Goal: Task Accomplishment & Management: Contribute content

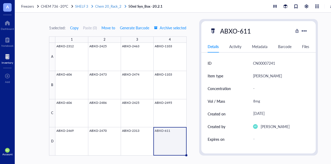
click at [105, 7] on span "Chem 20_Rack_2" at bounding box center [108, 6] width 26 height 5
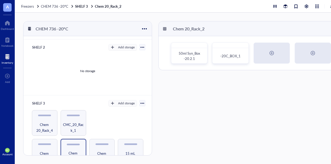
scroll to position [117, 0]
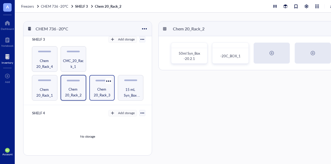
click at [103, 88] on span "Chem 20_Rack_3" at bounding box center [102, 92] width 20 height 12
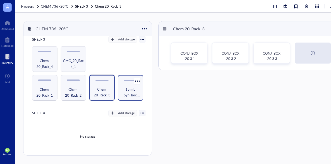
click at [130, 88] on span "15 mL Syn_Box -20.4.1" at bounding box center [131, 92] width 20 height 12
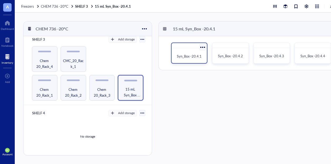
click at [194, 55] on span "Syn_Box -20.4.1" at bounding box center [189, 56] width 25 height 5
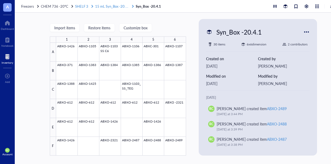
click at [122, 5] on span "15 mL Syn_Box -20.4.1" at bounding box center [112, 6] width 35 height 5
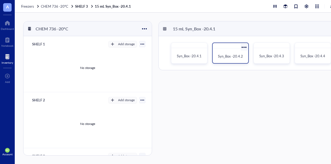
click at [239, 57] on span "Syn_Box -20.4.2" at bounding box center [230, 56] width 25 height 5
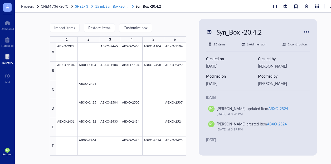
click at [108, 4] on span "15 mL Syn_Box -20.4.1" at bounding box center [112, 6] width 35 height 5
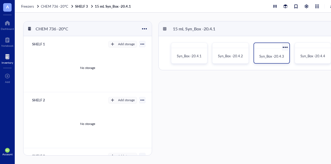
click at [271, 57] on span "Syn_Box -20.4.3" at bounding box center [272, 56] width 25 height 5
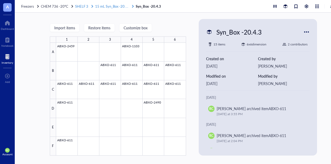
click at [107, 7] on span "15 mL Syn_Box -20.4.1" at bounding box center [112, 6] width 35 height 5
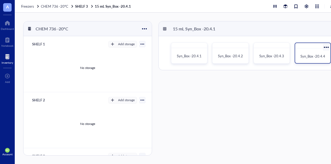
click at [300, 55] on div "Syn_Box -20.4.4" at bounding box center [313, 56] width 27 height 5
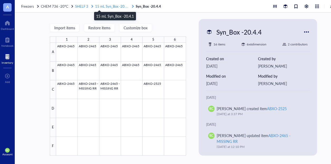
click at [117, 7] on span "15 mL Syn_Box -20.4.1" at bounding box center [112, 6] width 35 height 5
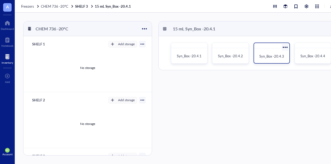
click at [272, 58] on span "Syn_Box -20.4.3" at bounding box center [272, 56] width 25 height 5
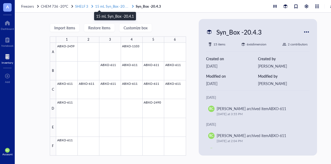
click at [115, 5] on span "15 mL Syn_Box -20.4.1" at bounding box center [112, 6] width 35 height 5
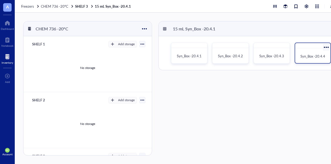
click at [320, 53] on div "Syn_Box -20.4.4" at bounding box center [313, 56] width 31 height 12
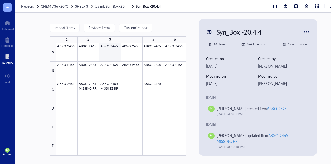
click at [101, 50] on div at bounding box center [121, 99] width 130 height 113
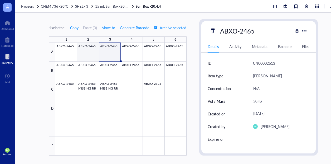
click at [92, 51] on div at bounding box center [120, 99] width 131 height 113
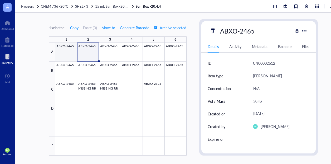
click at [70, 52] on div at bounding box center [120, 99] width 131 height 113
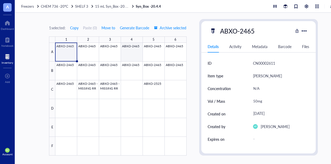
click at [137, 53] on div at bounding box center [120, 99] width 131 height 113
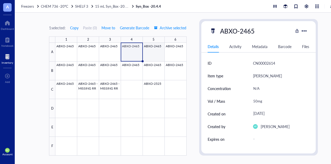
click at [150, 53] on div at bounding box center [120, 99] width 131 height 113
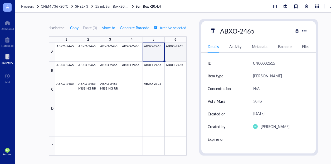
click at [171, 55] on div at bounding box center [120, 99] width 131 height 113
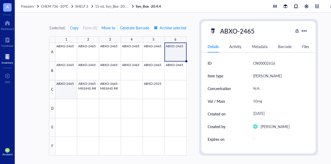
click at [64, 86] on div at bounding box center [120, 99] width 131 height 113
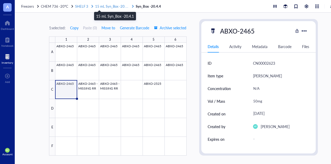
click at [113, 8] on span "15 mL Syn_Box -20.4.1" at bounding box center [112, 6] width 35 height 5
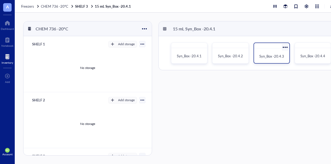
click at [258, 50] on div "Syn_Box -20.4.3" at bounding box center [272, 52] width 36 height 21
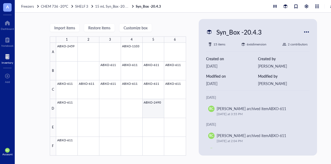
click at [155, 110] on div at bounding box center [121, 99] width 130 height 113
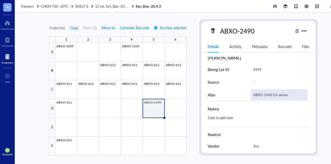
scroll to position [132, 0]
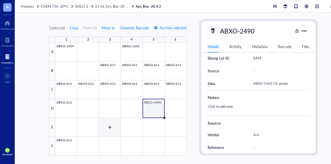
click at [118, 126] on div at bounding box center [120, 99] width 131 height 113
type textarea "Keep everyone on the same page…"
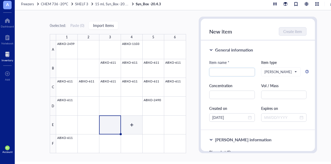
scroll to position [4, 0]
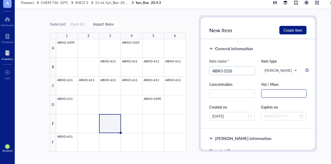
type input "ABXO-2526"
click at [271, 96] on input "text" at bounding box center [284, 93] width 46 height 8
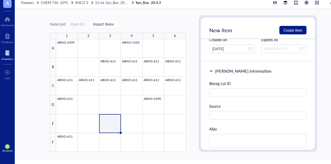
scroll to position [79, 0]
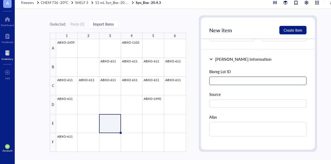
type input "1.72 mg"
click at [235, 78] on input "text" at bounding box center [258, 81] width 98 height 8
type input "8686"
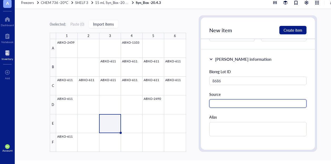
click at [223, 103] on input "text" at bounding box center [258, 103] width 98 height 8
type input "Aro"
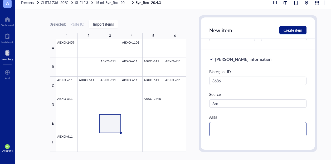
click at [221, 123] on textarea at bounding box center [258, 129] width 98 height 14
type textarea "I"
type textarea "IF"
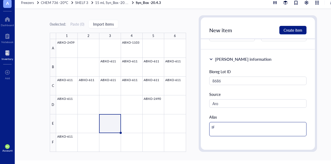
type textarea "IFI"
type textarea "IFIH"
type textarea "IFIH1"
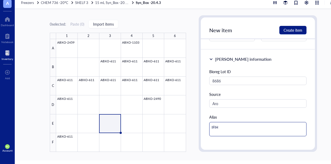
type textarea "IFIH1"
type textarea "IFIH1 A"
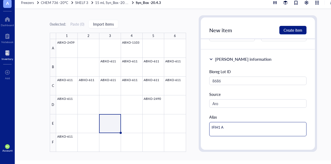
type textarea "IFIH1 AB"
type textarea "IFIH1 ABX"
type textarea "IFIH1 ABXO"
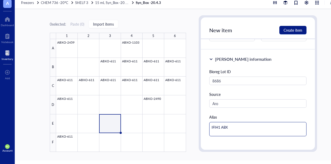
type textarea "IFIH1 ABXO"
type textarea "IFIH1 ABXO-"
type textarea "IFIH1 ABXO-2"
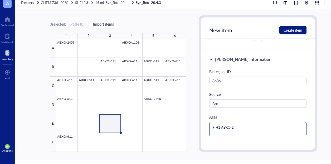
type textarea "IFIH1 ABXO-23"
type textarea "IFIH1 ABXO-231"
type textarea "IFIH1 ABXO-2313"
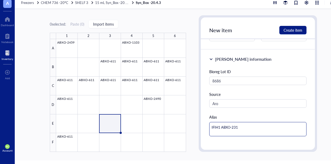
type textarea "IFIH1 ABXO-2313"
type textarea "IFIH1 ABXO-2313 S"
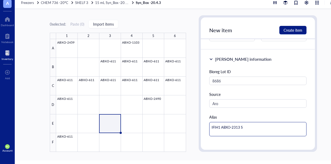
type textarea "IFIH1 ABXO-2313 Sc"
type textarea "IFIH1 ABXO-2313 Scr"
type textarea "IFIH1 ABXO-2313 Scra"
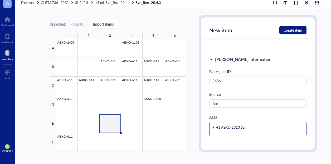
type textarea "IFIH1 ABXO-2313 Scra"
type textarea "IFIH1 ABXO-2313 Scram"
type textarea "IFIH1 ABXO-2313 Scramb"
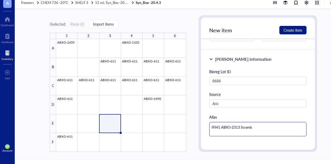
type textarea "IFIH1 ABXO-2313 Scrambl"
type textarea "IFIH1 ABXO-2313 Scramble"
type textarea "IFIH1 ABXO-2313 Scrambled"
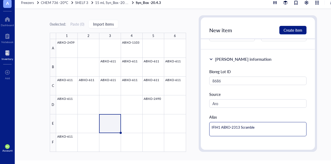
type textarea "IFIH1 ABXO-2313 Scrambled"
type textarea "IFIH1 ABXO-2313 Scrambled S"
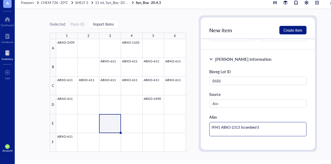
type textarea "IFIH1 ABXO-2313 Scrambled Se"
type textarea "IFIH1 ABXO-2313 Scrambled Seq"
type textarea "IFIH1 ABXO-2313 Scrambled Sequ"
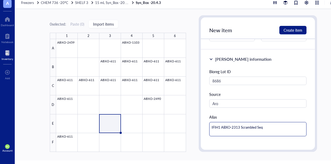
type textarea "IFIH1 ABXO-2313 Scrambled Sequ"
type textarea "IFIH1 ABXO-2313 Scrambled Seque"
type textarea "IFIH1 ABXO-2313 Scrambled Sequen"
type textarea "IFIH1 ABXO-2313 Scrambled Sequenc"
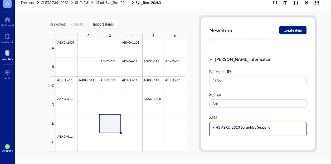
type textarea "IFIH1 ABXO-2313 Scrambled Sequence"
type textarea "IFIH1 ABXO-2313 Scrambled Sequence ("
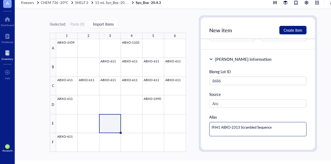
type textarea "IFIH1 ABXO-2313 Scrambled Sequence ("
type textarea "IFIH1 ABXO-2313 Scrambled Sequence"
type textarea "IFIH1 ABXO-2313 Scrambled Sequence 9"
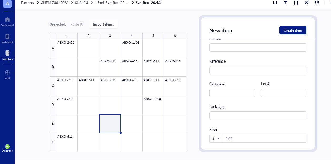
scroll to position [211, 0]
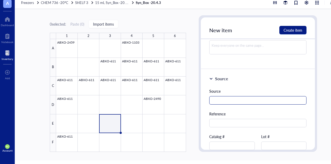
type textarea "IFIH1 ABXO-2313 Scrambled Sequence 9"
click at [230, 97] on input "text" at bounding box center [258, 100] width 98 height 8
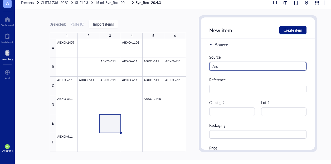
scroll to position [264, 0]
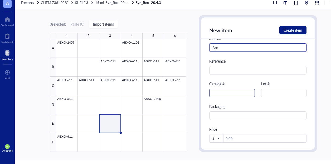
type input "Aro"
click at [227, 95] on input "text" at bounding box center [232, 93] width 46 height 8
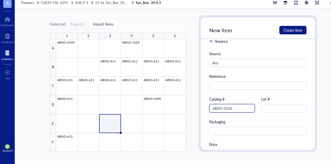
scroll to position [237, 0]
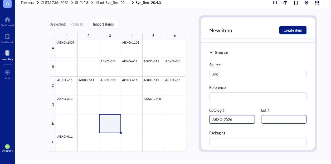
type input "ABXO-2526"
click at [281, 119] on input "text" at bounding box center [284, 119] width 46 height 8
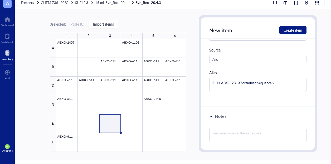
scroll to position [134, 0]
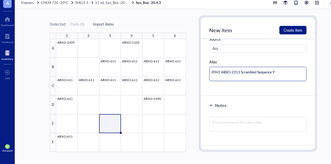
type input "8686"
drag, startPoint x: 271, startPoint y: 74, endPoint x: 211, endPoint y: 74, distance: 60.4
click at [211, 74] on textarea "IFIH1 ABXO-2313 Scrambled Sequence 9" at bounding box center [258, 74] width 98 height 14
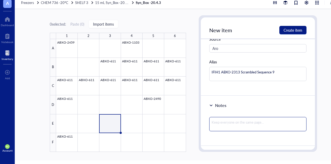
click at [217, 121] on textarea at bounding box center [258, 124] width 98 height 14
paste textarea "IFIH1 ABXO-2313 Scrambled Sequence 9"
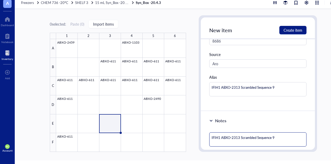
scroll to position [108, 0]
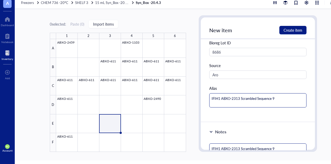
type textarea "IFIH1 ABXO-2313 Scrambled Sequence 9"
click at [221, 100] on textarea "IFIH1 ABXO-2313 Scrambled Sequence 9" at bounding box center [258, 100] width 98 height 14
type textarea "IFIH1ABXO-2313 Scrambled Sequence 9"
type textarea "IFIHABXO-2313 Scrambled Sequence 9"
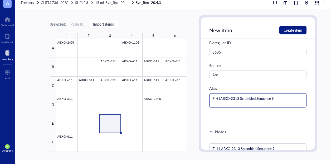
type textarea "IFIHABXO-2313 Scrambled Sequence 9"
type textarea "IFIABXO-2313 Scrambled Sequence 9"
type textarea "IFABXO-2313 Scrambled Sequence 9"
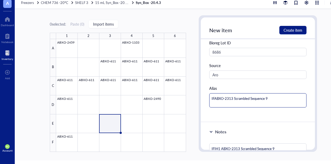
type textarea "IABXO-2313 Scrambled Sequence 9"
type textarea "ABXO-2313 Scrambled Sequence 9"
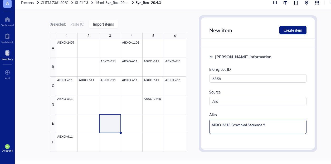
scroll to position [134, 0]
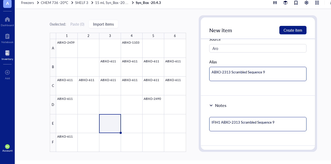
type textarea "ABXO-2313 Scrambled Sequence 9"
click at [278, 121] on textarea "IFIH1 ABXO-2313 Scrambled Sequence 9" at bounding box center [258, 124] width 98 height 14
type textarea "IFIH1 ABXO-2313 Scrambled Sequence 9"
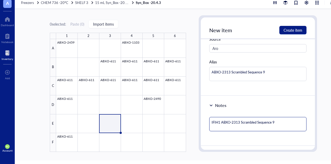
type textarea "IFIH1 ABXO-2313 Scrambled Sequence 9"
type textarea "IFIH1 ABXO-2313 Scrambled Sequence 9,"
type textarea "IFIH1 ABXO-2313 Scrambled Sequence 9"
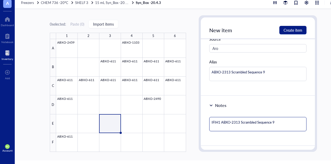
type textarea "IFIH1 ABXO-2313 Scrambled Sequence 9"
type textarea "IFIH1 ABXO-2313 Scrambled Sequence 9 D"
type textarea "IFIH1 ABXO-2313 Scrambled Sequence 9 DS"
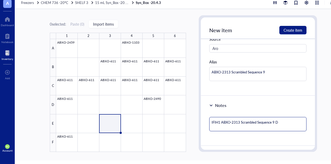
type textarea "IFIH1 ABXO-2313 Scrambled Sequence 9 DS"
type textarea "IFIH1 ABXO-2313 Scrambled Sequence 9 DS n"
type textarea "IFIH1 ABXO-2313 Scrambled Sequence 9 DS no"
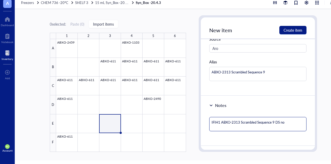
type textarea "IFIH1 ABXO-2313 Scrambled Sequence 9 DS no"
type textarea "IFIH1 ABXO-2313 Scrambled Sequence 9 DS no l"
type textarea "IFIH1 ABXO-2313 Scrambled Sequence 9 DS no li"
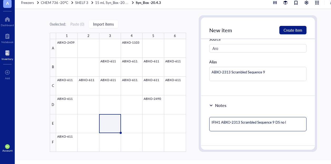
type textarea "IFIH1 ABXO-2313 Scrambled Sequence 9 DS no li"
type textarea "IFIH1 ABXO-2313 Scrambled Sequence 9 DS no lin"
type textarea "IFIH1 ABXO-2313 Scrambled Sequence 9 DS no link"
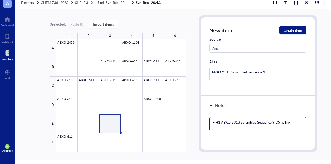
type textarea "IFIH1 ABXO-2313 Scrambled Sequence 9 DS no [PERSON_NAME]"
type textarea "IFIH1 ABXO-2313 Scrambled Sequence 9 DS no linker"
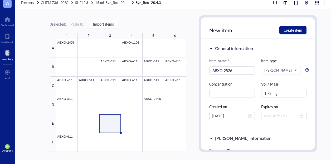
scroll to position [0, 0]
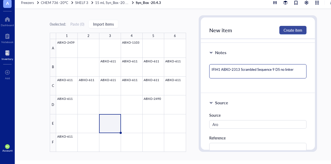
type textarea "IFIH1 ABXO-2313 Scrambled Sequence 9 DS no linker"
click at [290, 30] on span "Create item" at bounding box center [293, 30] width 19 height 4
type textarea "Keep everyone on the same page…"
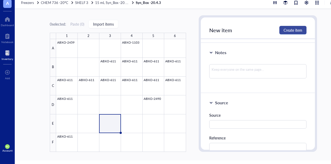
scroll to position [86, 0]
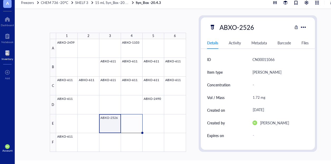
drag, startPoint x: 121, startPoint y: 132, endPoint x: 137, endPoint y: 132, distance: 15.8
click at [0, 0] on div "ABXO-2459 ABXO-1103 ABXO-611 ABXO-611 ABXO-611 ABXO-611 ABXO-611 ABXO-611 ABXO-…" at bounding box center [0, 0] width 0 height 0
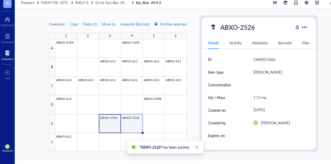
click at [137, 124] on div at bounding box center [121, 95] width 132 height 113
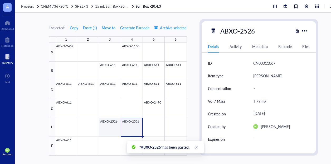
click at [115, 129] on div at bounding box center [121, 99] width 132 height 113
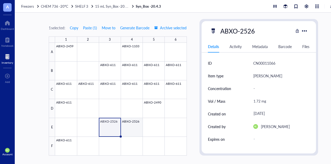
click at [143, 127] on div at bounding box center [121, 99] width 132 height 113
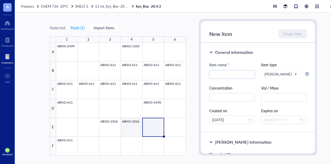
click at [123, 130] on div at bounding box center [121, 99] width 130 height 113
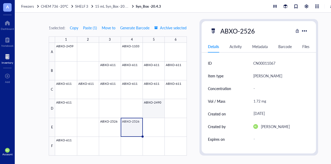
click at [158, 106] on div at bounding box center [121, 99] width 132 height 113
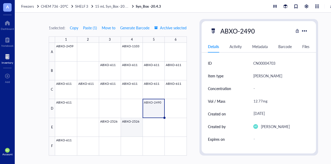
click at [134, 128] on div at bounding box center [121, 99] width 132 height 113
type textarea "Keep everyone on the same page…"
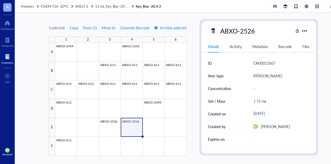
click at [258, 74] on div "[PERSON_NAME]" at bounding box center [268, 76] width 29 height 6
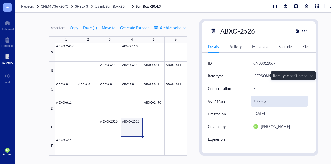
click at [263, 99] on div "1.72 mg" at bounding box center [279, 101] width 56 height 11
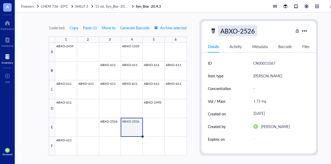
click at [236, 28] on div "ABXO-2526" at bounding box center [237, 30] width 39 height 11
type input "ABXO-2527"
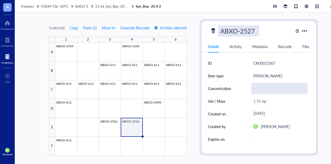
scroll to position [26, 0]
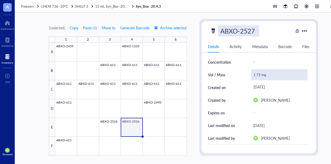
click at [263, 78] on div "1.72 mg" at bounding box center [279, 74] width 56 height 11
click at [260, 76] on div "1.72 mg" at bounding box center [279, 74] width 56 height 11
click at [260, 76] on input "1.72 mg" at bounding box center [280, 74] width 56 height 11
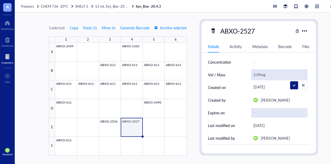
type input "3.09 mg"
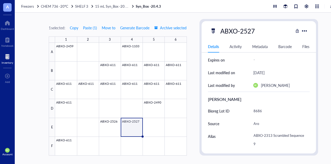
scroll to position [106, 0]
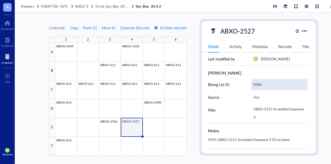
click at [263, 87] on div "8686" at bounding box center [279, 84] width 56 height 11
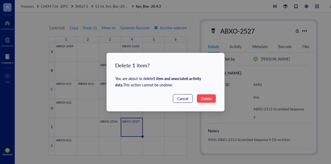
click at [183, 99] on span "Cancel" at bounding box center [183, 99] width 11 height 6
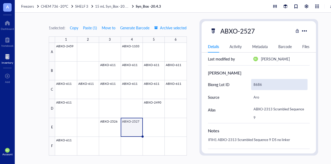
click at [260, 85] on div "8686" at bounding box center [279, 84] width 56 height 11
type input "8687"
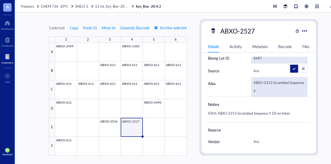
click at [272, 87] on div "ABXO-2313 Scrambled Sequence 9" at bounding box center [279, 87] width 56 height 20
click at [272, 91] on div "ABXO-2313 Scrambled Sequence 9" at bounding box center [279, 87] width 56 height 20
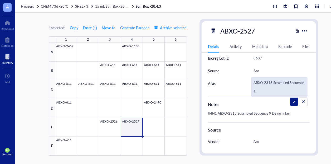
type textarea "ABXO-2313 Scrambled Sequence 11"
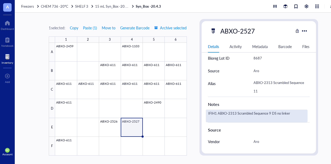
click at [274, 114] on div "IFIH1 ABXO-2313 Scrambled Sequence 9 DS no linker" at bounding box center [257, 115] width 102 height 13
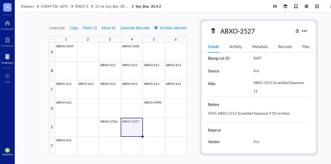
click at [269, 114] on div "IFIH1 ABXO-2313 Scrambled Sequence 9 DS no linker" at bounding box center [257, 115] width 102 height 13
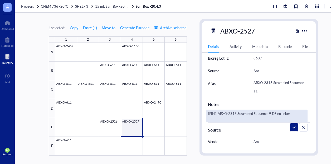
click at [270, 113] on textarea "IFIH1 ABXO-2313 Scrambled Sequence 9 DS no linker" at bounding box center [256, 116] width 101 height 12
type textarea "IFIH1 ABXO-2313 Scrambled Sequence 11 DS no linker"
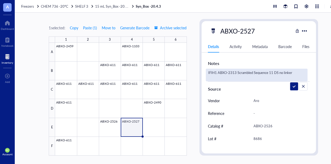
scroll to position [185, 0]
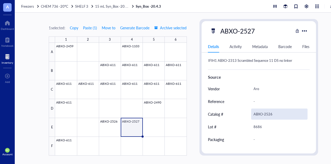
click at [274, 113] on div "ABXO-2526" at bounding box center [279, 113] width 56 height 11
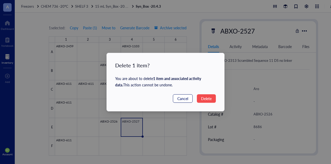
click at [188, 98] on span "Cancel" at bounding box center [183, 99] width 11 height 6
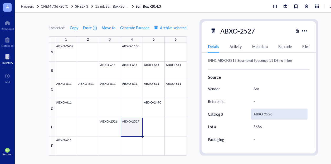
click at [276, 114] on div "ABXO-2526" at bounding box center [279, 113] width 56 height 11
type input "ABXO-2527"
click at [268, 123] on div "8686" at bounding box center [279, 126] width 56 height 11
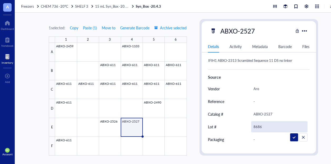
click at [268, 123] on input "8686" at bounding box center [280, 126] width 56 height 11
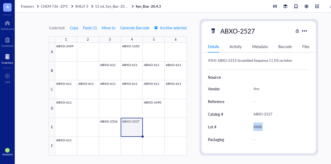
click at [268, 123] on div "8686" at bounding box center [279, 126] width 56 height 11
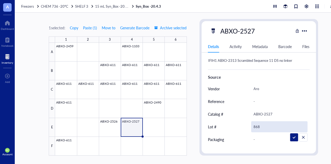
type input "8687"
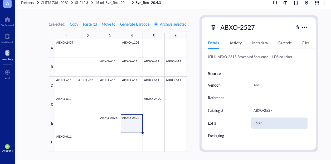
scroll to position [193, 0]
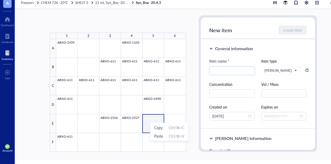
click at [147, 122] on div at bounding box center [121, 95] width 130 height 113
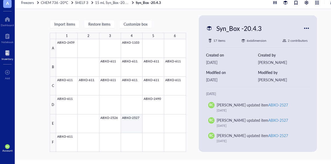
click at [139, 122] on div at bounding box center [121, 95] width 130 height 113
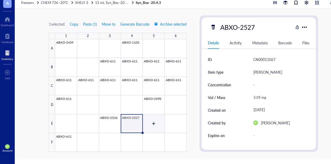
click at [151, 122] on div at bounding box center [121, 95] width 132 height 113
type textarea "Keep everyone on the same page…"
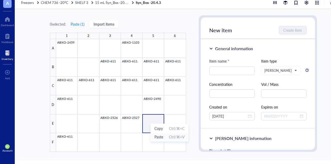
click at [160, 136] on span "Paste" at bounding box center [159, 137] width 9 height 6
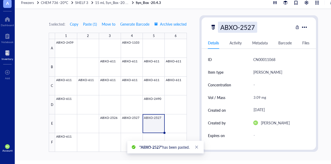
click at [255, 25] on div "ABXO-2527" at bounding box center [237, 27] width 39 height 11
type input "ABXO-2528"
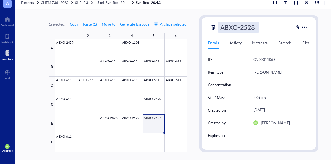
click at [237, 42] on div "Activity" at bounding box center [236, 43] width 12 height 6
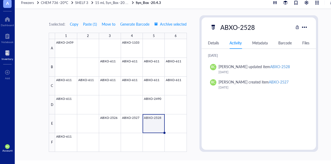
click at [256, 42] on div "Metadata" at bounding box center [260, 43] width 16 height 6
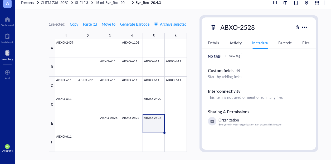
click at [275, 41] on div "Details Activity Metadata Barcode Files" at bounding box center [259, 43] width 115 height 12
click at [280, 43] on div "Barcode" at bounding box center [285, 43] width 13 height 6
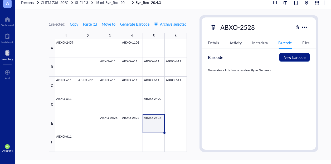
click at [215, 43] on div "Details" at bounding box center [213, 43] width 11 height 6
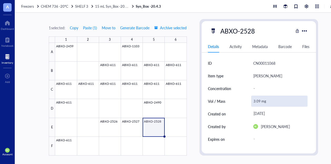
click at [257, 100] on div "3.09 mg" at bounding box center [279, 101] width 56 height 11
click at [259, 103] on input "3.09 mg" at bounding box center [280, 101] width 56 height 11
type input "2.89 mg"
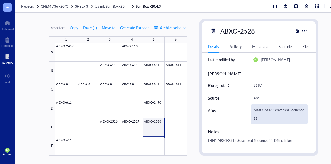
scroll to position [106, 0]
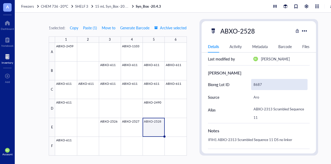
click at [264, 85] on div "8687" at bounding box center [279, 84] width 56 height 11
type input "8688"
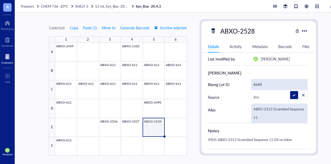
click at [272, 114] on div "ABXO-2313 Scrambled Sequence 11" at bounding box center [279, 113] width 56 height 20
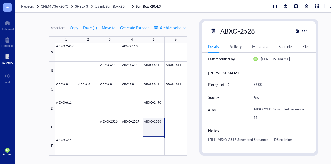
click at [273, 116] on div "ABXO-2313 Scrambled Sequence 11" at bounding box center [279, 113] width 56 height 20
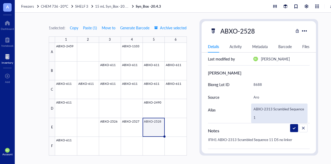
type textarea "ABXO-2313 Scrambled Sequence 12"
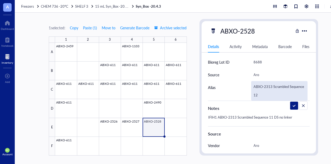
scroll to position [158, 0]
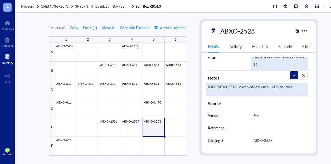
click at [270, 84] on div "IFIH1 ABXO-2313 Scrambled Sequence 11 DS no linker" at bounding box center [257, 89] width 102 height 13
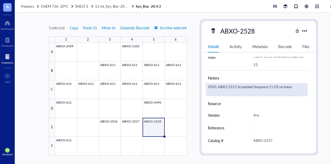
click at [272, 86] on div "IFIH1 ABXO-2313 Scrambled Sequence 11 DS no linker" at bounding box center [257, 89] width 102 height 13
click at [272, 86] on textarea "IFIH1 ABXO-2313 Scrambled Sequence 11 DS no linker" at bounding box center [256, 90] width 101 height 12
type textarea "IFIH1 ABXO-2313 Scrambled Sequence 12 DS no linker"
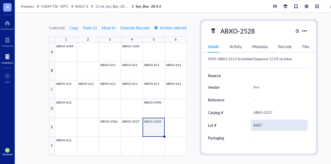
scroll to position [193, 0]
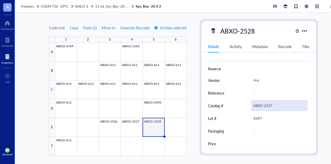
click at [273, 102] on div "ABXO-2527" at bounding box center [279, 105] width 56 height 11
type input "ABXO-2528"
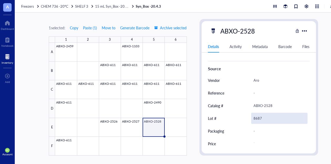
click at [265, 116] on div "8687" at bounding box center [279, 118] width 56 height 11
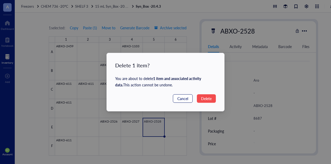
click at [179, 98] on span "Cancel" at bounding box center [183, 99] width 11 height 6
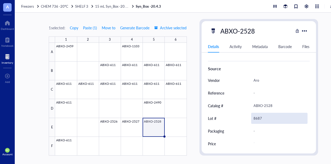
click at [264, 120] on div "8687" at bounding box center [279, 118] width 56 height 11
type input "8688"
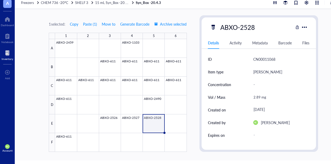
scroll to position [0, 0]
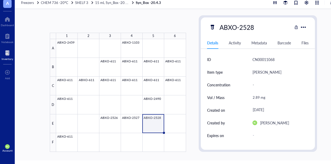
drag, startPoint x: 165, startPoint y: 133, endPoint x: 180, endPoint y: 132, distance: 15.3
click at [0, 0] on div "ABXO-2459 ABXO-1103 ABXO-611 ABXO-611 ABXO-611 ABXO-611 ABXO-611 ABXO-611 ABXO-…" at bounding box center [0, 0] width 0 height 0
drag, startPoint x: 164, startPoint y: 133, endPoint x: 192, endPoint y: 132, distance: 27.5
click at [192, 132] on div "1 2 3 4 5 6 A B C D E F ABXO-2459 ABXO-1103 ABXO-611 ABXO-611 ABXO-611 ABXO-611…" at bounding box center [184, 84] width 338 height 151
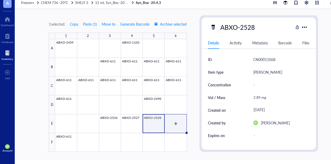
click at [160, 127] on div at bounding box center [121, 95] width 132 height 113
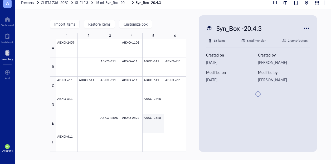
click at [158, 128] on div at bounding box center [121, 95] width 130 height 113
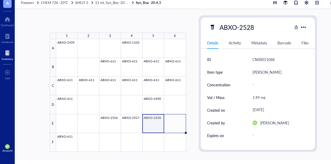
drag, startPoint x: 164, startPoint y: 133, endPoint x: 184, endPoint y: 132, distance: 20.1
click at [0, 0] on div "ABXO-2459 ABXO-1103 ABXO-611 ABXO-611 ABXO-611 ABXO-611 ABXO-611 ABXO-611 ABXO-…" at bounding box center [0, 0] width 0 height 0
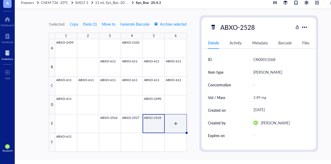
click at [175, 123] on div at bounding box center [121, 95] width 132 height 113
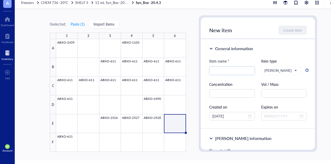
click at [155, 123] on div at bounding box center [121, 95] width 130 height 113
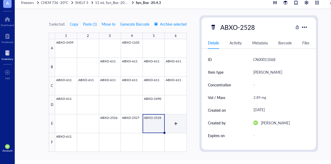
click at [171, 121] on div at bounding box center [121, 95] width 132 height 113
type textarea "Keep everyone on the same page…"
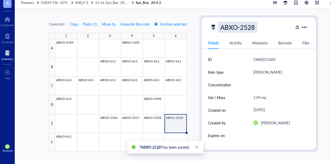
click at [252, 27] on div "ABXO-2528" at bounding box center [237, 27] width 39 height 11
type input "ABXO-2529"
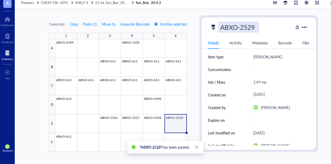
scroll to position [26, 0]
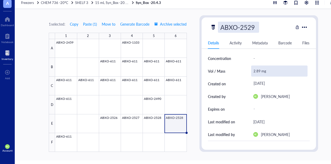
click at [261, 69] on div "2.89 mg" at bounding box center [279, 70] width 56 height 11
click at [258, 70] on div "2.89 mg" at bounding box center [279, 70] width 56 height 11
click at [259, 69] on input "2.89 mg" at bounding box center [280, 71] width 56 height 11
type input "2.35 mg"
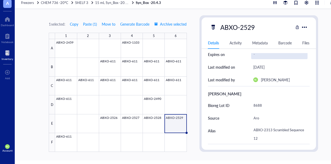
scroll to position [106, 0]
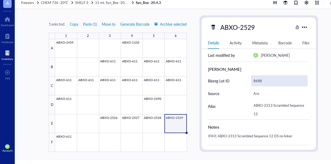
click at [261, 80] on div "8688" at bounding box center [279, 80] width 56 height 11
click at [263, 81] on div "8688" at bounding box center [279, 80] width 56 height 11
type input "8689"
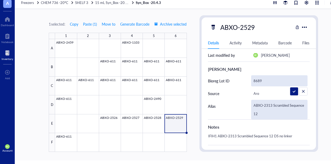
click at [273, 112] on div "ABXO-2313 Scrambled Sequence 12" at bounding box center [279, 110] width 56 height 20
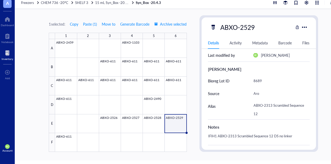
click at [273, 112] on div "ABXO-2313 Scrambled Sequence 12" at bounding box center [279, 110] width 56 height 20
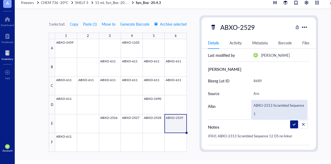
type textarea "ABXO-2313 Scrambled Sequence 14"
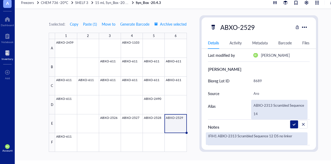
click at [271, 134] on div "IFIH1 ABXO-2313 Scrambled Sequence 12 DS no linker" at bounding box center [257, 138] width 102 height 13
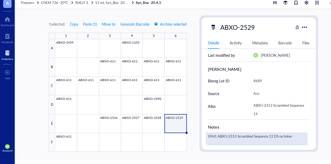
click at [271, 134] on textarea "IFIH1 ABXO-2313 Scrambled Sequence 12 DS no linker" at bounding box center [256, 139] width 101 height 12
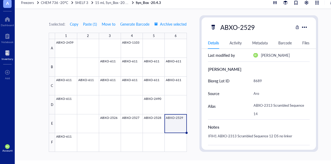
click at [271, 134] on div "IFIH1 ABXO-2313 Scrambled Sequence 12 DS no linker" at bounding box center [257, 138] width 102 height 13
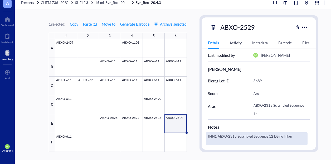
click at [271, 134] on textarea "IFIH1 ABXO-2313 Scrambled Sequence 12 DS no linker" at bounding box center [256, 139] width 101 height 12
type textarea "IFIH1 ABXO-2313 Scrambled Sequence 14 DS no linker"
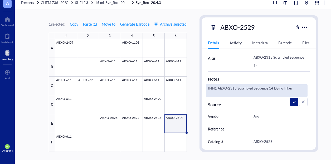
scroll to position [185, 0]
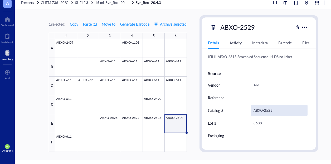
click at [274, 108] on div "ABXO-2528" at bounding box center [279, 110] width 56 height 11
type input "ABXO-2529"
click at [266, 121] on div "8688" at bounding box center [279, 122] width 56 height 11
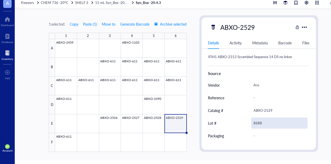
click at [267, 122] on div "8688" at bounding box center [279, 122] width 56 height 11
type input "8689"
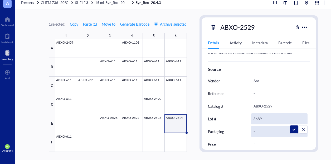
scroll to position [193, 0]
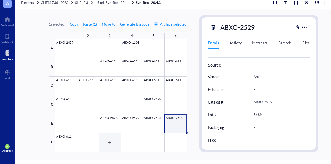
click at [112, 141] on div at bounding box center [121, 95] width 132 height 113
type textarea "Keep everyone on the same page…"
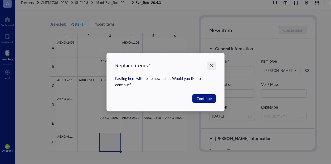
click at [213, 65] on icon "Close" at bounding box center [211, 65] width 5 height 5
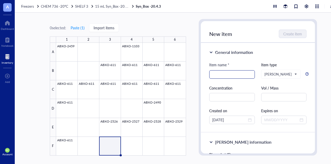
click at [244, 78] on input "search" at bounding box center [232, 74] width 39 height 8
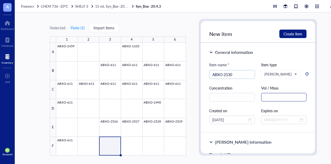
type input "ABXO-2530"
click at [275, 97] on input "text" at bounding box center [284, 97] width 46 height 8
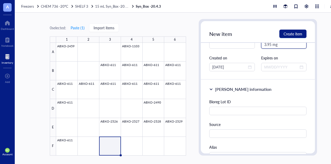
scroll to position [79, 0]
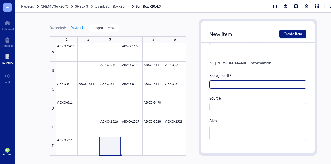
type input "3.95 mg"
click at [244, 83] on input "text" at bounding box center [258, 84] width 98 height 8
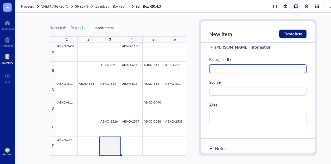
scroll to position [106, 0]
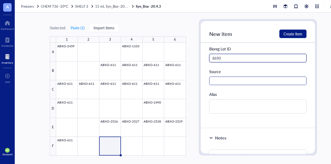
type input "8690"
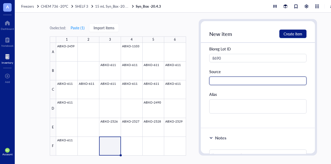
click at [258, 80] on input "text" at bounding box center [258, 81] width 98 height 8
type input "Aro"
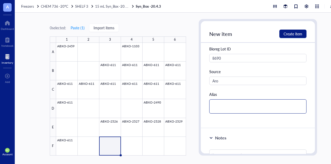
click at [231, 106] on textarea at bounding box center [258, 106] width 98 height 14
type textarea "A"
type textarea "AB"
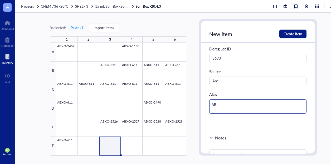
type textarea "ABX"
type textarea "ABXO"
type textarea "ABXO-"
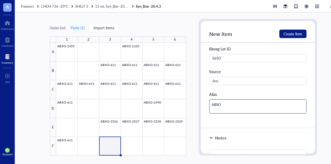
type textarea "ABXO-"
type textarea "ABXO-2"
type textarea "ABXO-23"
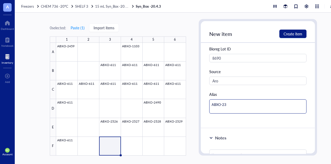
type textarea "ABXO-231"
type textarea "ABXO-2313"
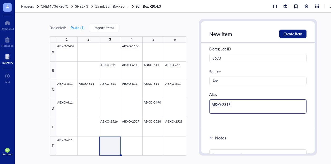
type textarea "ABXO-2313"
type textarea "ABXO-2313 S"
type textarea "ABXO-2313 Sc"
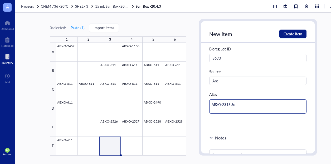
type textarea "ABXO-2313 Scr"
type textarea "ABXO-2313 Scra"
type textarea "ABXO-2313 Scram"
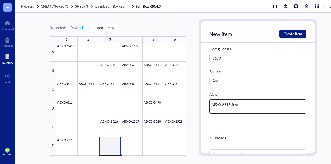
type textarea "ABXO-2313 Scram"
type textarea "ABXO-2313 Scramb"
type textarea "ABXO-2313 Scrambl"
type textarea "ABXO-2313 Scramble"
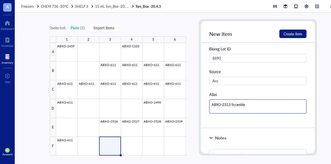
type textarea "ABXO-2313 Scrambled"
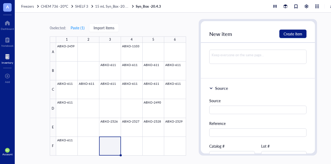
scroll to position [237, 0]
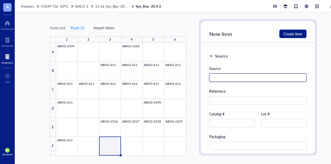
click at [224, 79] on input "text" at bounding box center [258, 77] width 98 height 8
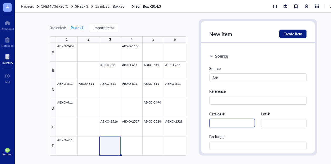
click at [221, 126] on input "text" at bounding box center [232, 123] width 46 height 8
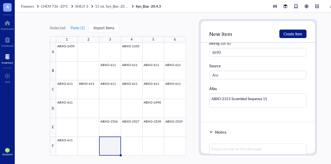
scroll to position [82, 0]
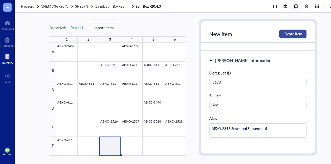
click at [293, 33] on span "Create item" at bounding box center [293, 34] width 19 height 4
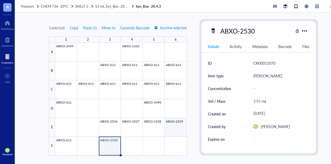
click at [173, 128] on div at bounding box center [121, 99] width 132 height 113
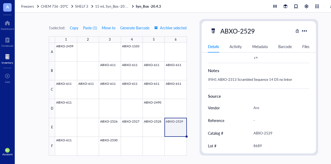
scroll to position [158, 0]
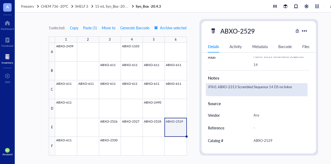
click at [286, 88] on div "IFIH1 ABXO-2313 Scrambled Sequence 14 DS no linker" at bounding box center [257, 89] width 102 height 13
click at [292, 86] on textarea "IFIH1 ABXO-2313 Scrambled Sequence 14 DS no linker" at bounding box center [256, 90] width 101 height 12
click at [109, 145] on div at bounding box center [121, 99] width 132 height 113
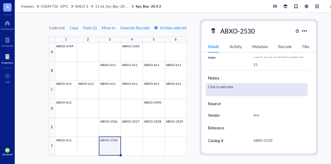
click at [226, 85] on div "Click to add note" at bounding box center [257, 89] width 102 height 13
click at [226, 87] on div "IFIH1 ABXO-2313 Scrambled Sequence 14 DS no linker" at bounding box center [257, 89] width 102 height 13
click at [272, 88] on textarea "IFIH1 ABXO-2313 Scrambled Sequence 14 DS no linker" at bounding box center [256, 90] width 101 height 12
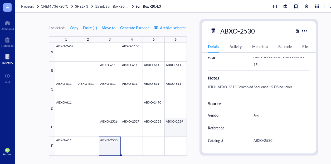
click at [178, 129] on div at bounding box center [121, 99] width 132 height 113
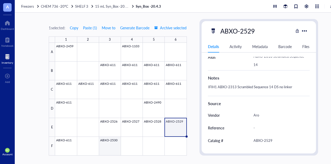
click at [107, 148] on div at bounding box center [121, 99] width 132 height 113
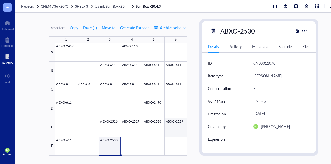
click at [176, 128] on div at bounding box center [121, 99] width 132 height 113
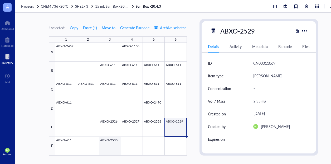
click at [111, 147] on div at bounding box center [121, 99] width 132 height 113
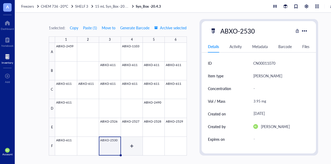
click at [125, 146] on div at bounding box center [121, 99] width 132 height 113
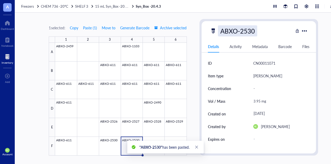
click at [255, 31] on div "ABXO-2530" at bounding box center [237, 30] width 39 height 11
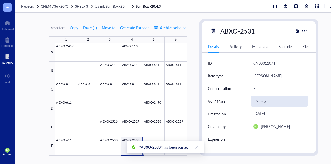
click at [259, 102] on div "3.95 mg" at bounding box center [279, 101] width 56 height 11
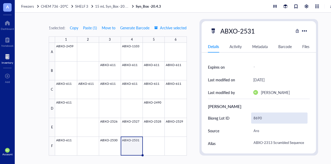
scroll to position [79, 0]
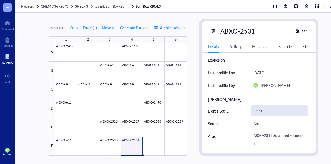
click at [271, 107] on div "8690" at bounding box center [279, 110] width 56 height 11
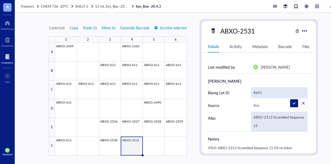
scroll to position [106, 0]
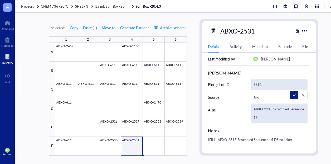
click at [270, 118] on div "ABXO-2313 Scrambled Sequence 15" at bounding box center [279, 113] width 56 height 20
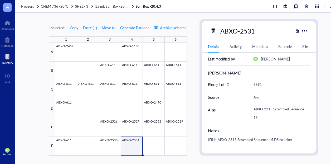
click at [272, 118] on div "ABXO-2313 Scrambled Sequence 15" at bounding box center [279, 113] width 56 height 20
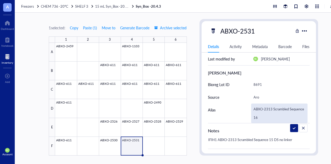
scroll to position [132, 0]
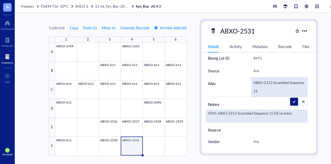
click at [273, 112] on div "IFIH1 ABXO-2313 Scrambled Sequence 15 DS no linker" at bounding box center [257, 115] width 102 height 13
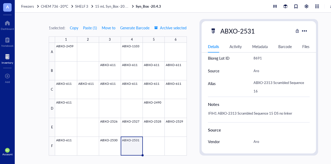
click at [271, 112] on div "IFIH1 ABXO-2313 Scrambled Sequence 15 DS no linker" at bounding box center [257, 115] width 102 height 13
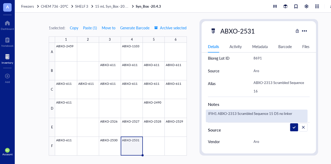
click at [271, 112] on textarea "IFIH1 ABXO-2313 Scrambled Sequence 15 DS no linker" at bounding box center [256, 116] width 101 height 12
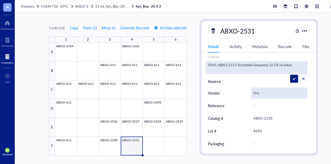
scroll to position [185, 0]
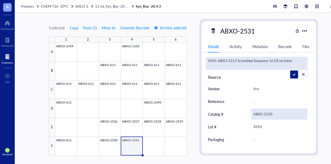
click at [271, 112] on div "ABXO-2530" at bounding box center [279, 113] width 56 height 11
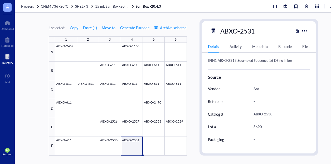
click at [271, 112] on div "ABXO-2530" at bounding box center [279, 113] width 56 height 11
click at [262, 124] on div "8690" at bounding box center [279, 126] width 56 height 11
click at [263, 124] on div "8690" at bounding box center [279, 126] width 56 height 11
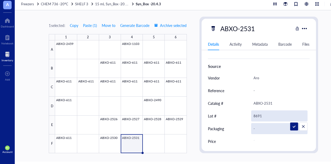
scroll to position [4, 0]
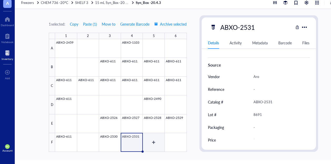
click at [150, 144] on div at bounding box center [121, 95] width 132 height 113
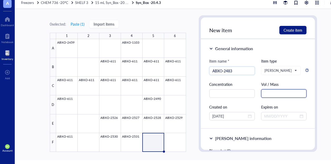
click at [270, 93] on input "text" at bounding box center [284, 93] width 46 height 8
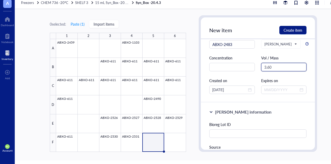
scroll to position [53, 0]
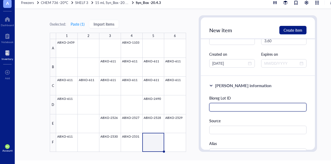
click at [235, 104] on input "text" at bounding box center [258, 107] width 98 height 8
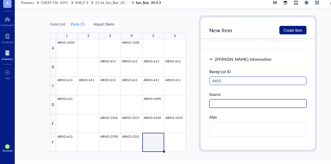
click at [235, 106] on input "text" at bounding box center [258, 103] width 98 height 8
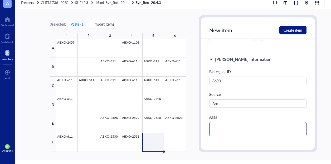
click at [227, 126] on textarea at bounding box center [258, 129] width 98 height 14
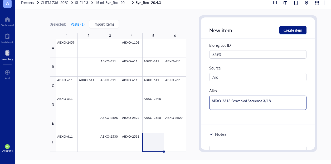
scroll to position [132, 0]
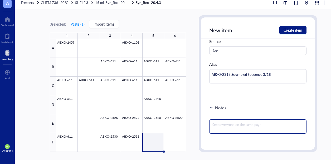
click at [261, 123] on textarea at bounding box center [258, 126] width 98 height 14
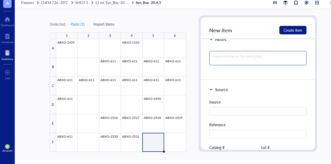
scroll to position [211, 0]
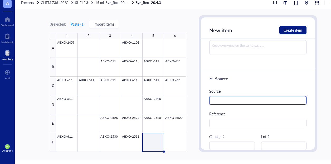
click at [253, 99] on input "text" at bounding box center [258, 100] width 98 height 8
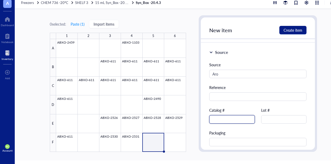
click at [239, 118] on input "text" at bounding box center [232, 119] width 46 height 8
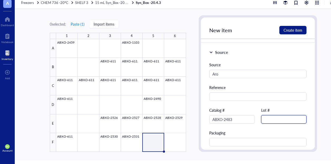
click at [274, 120] on input "text" at bounding box center [284, 119] width 46 height 8
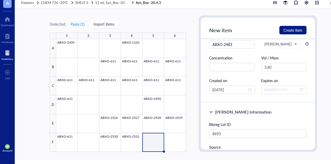
scroll to position [0, 0]
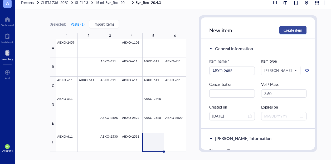
click at [297, 32] on span "Create item" at bounding box center [293, 30] width 19 height 4
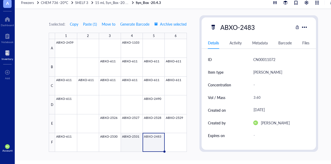
click at [136, 144] on div at bounding box center [121, 95] width 132 height 113
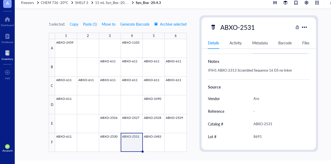
scroll to position [132, 0]
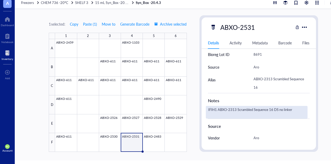
click at [287, 110] on div "IFIH1 ABXO-2313 Scrambled Sequence 16 DS no linker" at bounding box center [257, 112] width 102 height 13
click at [288, 108] on textarea "IFIH1 ABXO-2313 Scrambled Sequence 16 DS no linker" at bounding box center [256, 112] width 101 height 12
click at [156, 139] on div at bounding box center [121, 95] width 132 height 113
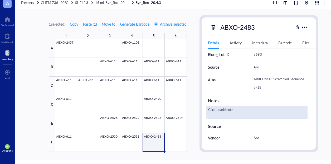
click at [245, 111] on div "Click to add note" at bounding box center [257, 112] width 102 height 13
click at [273, 110] on textarea "IFIH1 ABXO-2313 Scrambled Sequence 16 DS no linker" at bounding box center [256, 112] width 101 height 12
click at [272, 109] on textarea "IFIH1 ABXO-2313 Scrambled Sequence 16 DS no linker" at bounding box center [256, 112] width 101 height 12
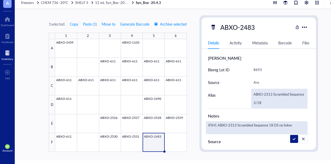
scroll to position [106, 0]
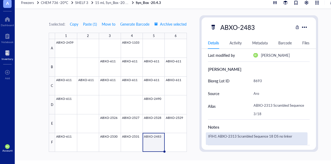
click at [299, 138] on textarea "IFIH1 ABXO-2313 Scrambled Sequence 18 DS no linker" at bounding box center [256, 139] width 101 height 12
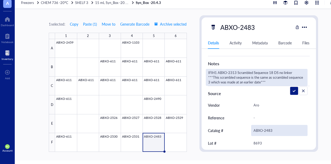
scroll to position [144, 0]
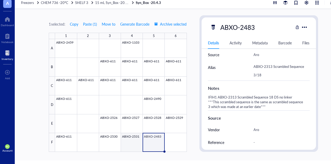
click at [141, 142] on div at bounding box center [121, 95] width 132 height 113
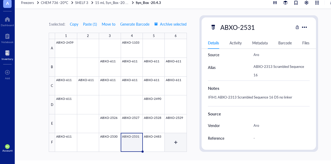
click at [172, 138] on div at bounding box center [121, 95] width 132 height 113
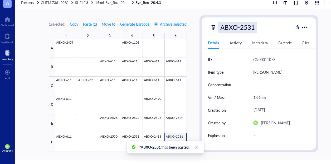
click at [255, 28] on div "ABXO-2531" at bounding box center [237, 27] width 39 height 11
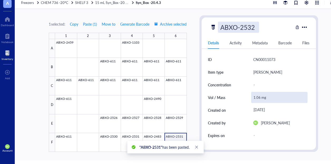
click at [259, 97] on div "1.06 mg" at bounding box center [279, 97] width 56 height 11
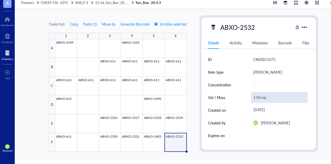
click at [256, 96] on div "1.06 mg" at bounding box center [279, 97] width 56 height 11
click at [259, 96] on input "1.06 mg" at bounding box center [280, 97] width 56 height 11
click at [260, 98] on input "1.06 mg" at bounding box center [280, 97] width 56 height 11
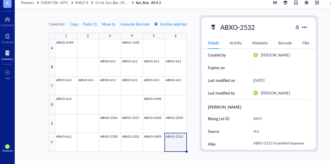
scroll to position [79, 0]
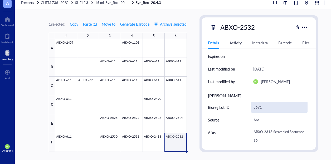
click at [271, 109] on div "8691" at bounding box center [279, 107] width 56 height 11
click at [271, 109] on input "8691" at bounding box center [280, 107] width 56 height 11
click at [271, 109] on div "8691" at bounding box center [279, 107] width 56 height 11
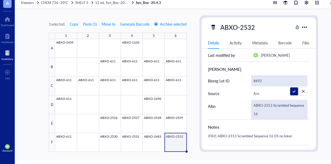
click at [272, 112] on div "ABXO-2313 Scrambled Sequence 16" at bounding box center [279, 110] width 56 height 20
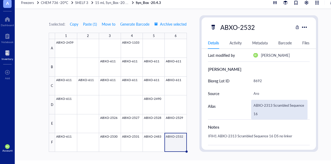
click at [272, 113] on div "ABXO-2313 Scrambled Sequence 16" at bounding box center [279, 110] width 56 height 20
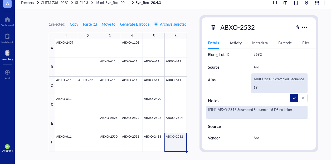
click at [272, 109] on div "IFIH1 ABXO-2313 Scrambled Sequence 16 DS no linker" at bounding box center [257, 112] width 102 height 13
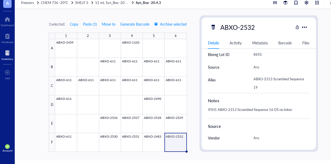
click at [272, 109] on div "IFIH1 ABXO-2313 Scrambled Sequence 16 DS no linker" at bounding box center [257, 112] width 102 height 13
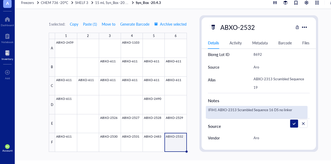
click at [272, 109] on textarea "IFIH1 ABXO-2313 Scrambled Sequence 16 DS no linker" at bounding box center [256, 112] width 101 height 12
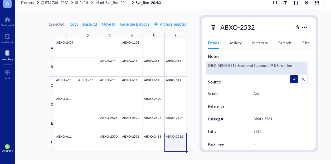
scroll to position [185, 0]
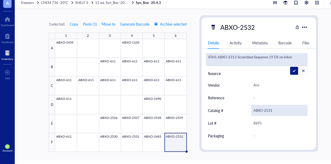
click at [272, 110] on div "ABXO-2531" at bounding box center [279, 110] width 56 height 11
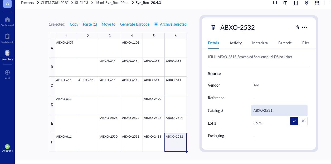
click at [272, 110] on input "ABXO-2531" at bounding box center [280, 110] width 56 height 11
click at [272, 110] on div "ABXO-2531" at bounding box center [279, 110] width 56 height 11
click at [260, 121] on div "8691" at bounding box center [279, 122] width 56 height 11
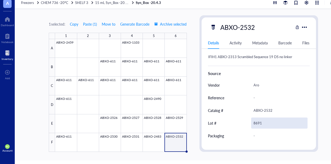
click at [262, 122] on div "8691" at bounding box center [279, 122] width 56 height 11
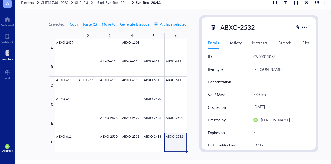
scroll to position [0, 0]
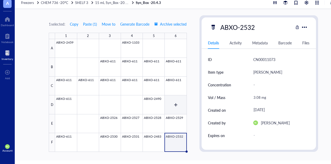
click at [176, 111] on div at bounding box center [121, 95] width 132 height 113
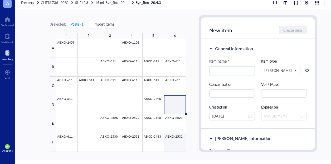
click at [178, 138] on div at bounding box center [121, 95] width 130 height 113
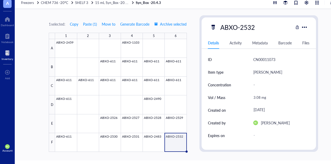
click at [189, 130] on div "1 selected: Copy Paste ( 1 ) Move to Generate Barcode Archive selected 1 2 3 4 …" at bounding box center [184, 84] width 338 height 151
